Goal: Task Accomplishment & Management: Manage account settings

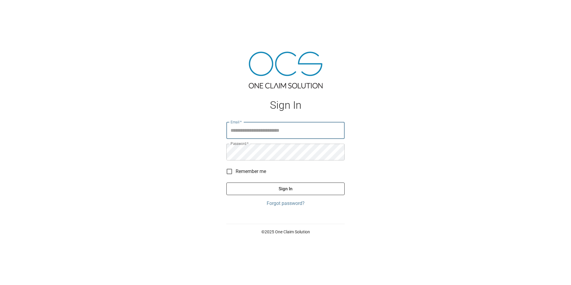
type input "**********"
click at [279, 187] on button "Sign In" at bounding box center [285, 188] width 118 height 13
